Goal: Task Accomplishment & Management: Use online tool/utility

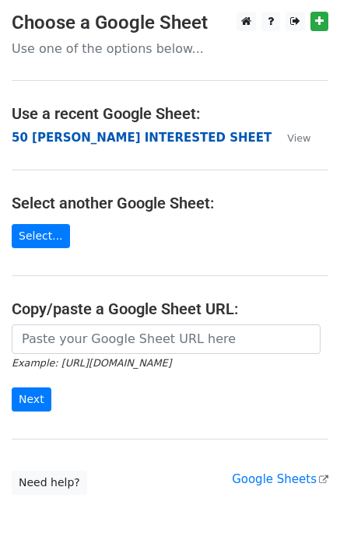
click at [47, 141] on strong "50 [PERSON_NAME] INTERESTED SHEET" at bounding box center [142, 138] width 260 height 14
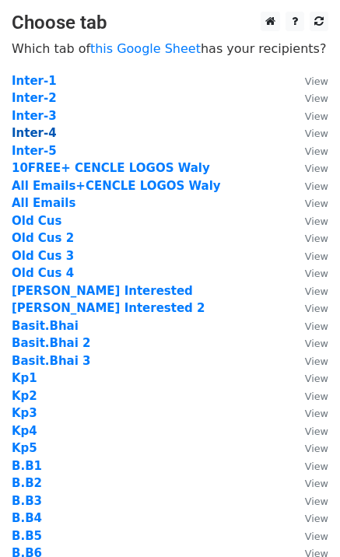
click at [44, 133] on strong "Inter-4" at bounding box center [34, 133] width 45 height 14
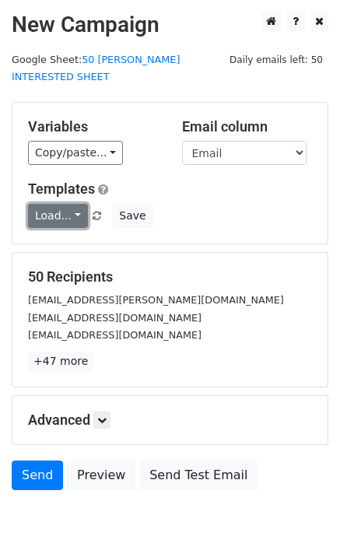
click at [61, 204] on link "Load..." at bounding box center [58, 216] width 60 height 24
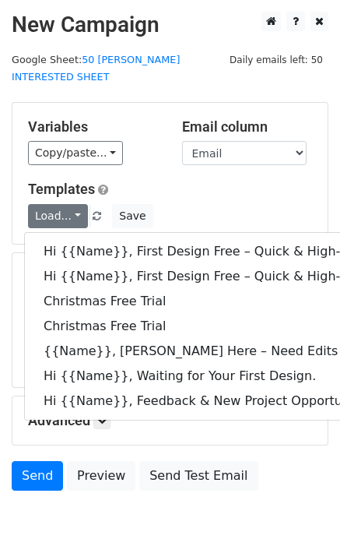
click at [160, 103] on div "Variables Copy/paste... {{Email}} {{Name}} {{Price 1}} {{Price}} Email column E…" at bounding box center [169, 173] width 315 height 141
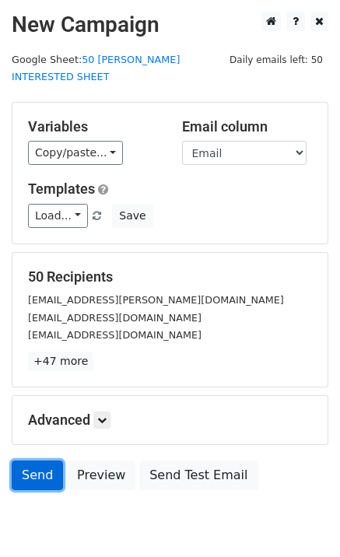
click at [26, 461] on link "Send" at bounding box center [37, 476] width 51 height 30
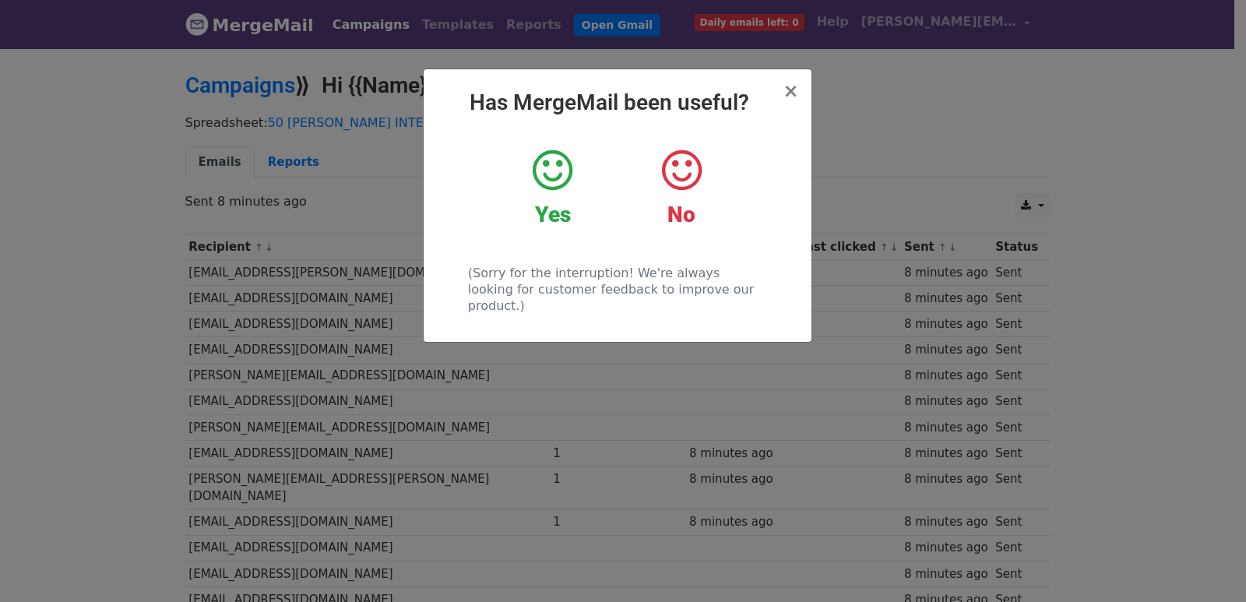
click at [538, 383] on div "× Has MergeMail been useful? Yes No (Sorry for the interruption! We're always l…" at bounding box center [623, 324] width 1246 height 555
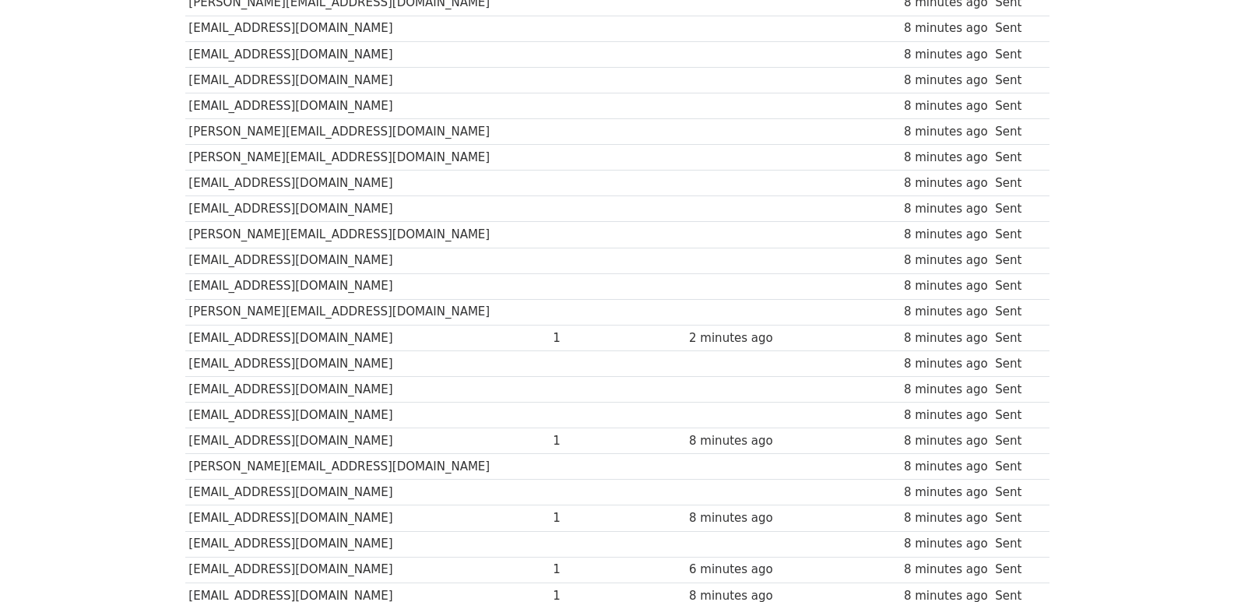
scroll to position [1084, 0]
